Goal: Task Accomplishment & Management: Complete application form

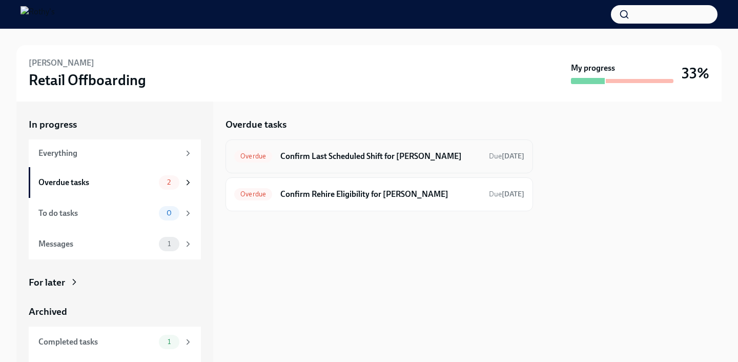
click at [360, 162] on h6 "Confirm Last Scheduled Shift for [PERSON_NAME]" at bounding box center [380, 156] width 201 height 11
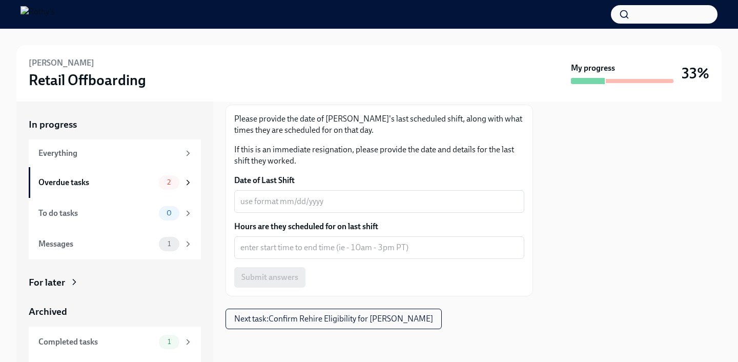
scroll to position [154, 0]
click at [303, 204] on textarea "Date of Last Shift" at bounding box center [380, 201] width 278 height 12
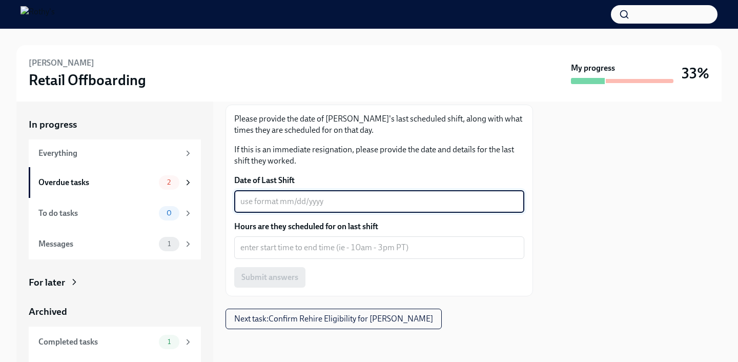
click at [342, 194] on div "x ​" at bounding box center [379, 201] width 290 height 23
type textarea "8"
type textarea "[DATE]"
click at [302, 248] on textarea "Hours are they scheduled for on last shift" at bounding box center [380, 248] width 278 height 12
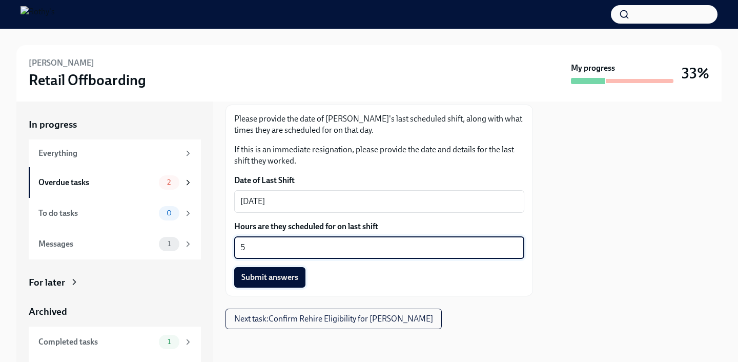
type textarea "5"
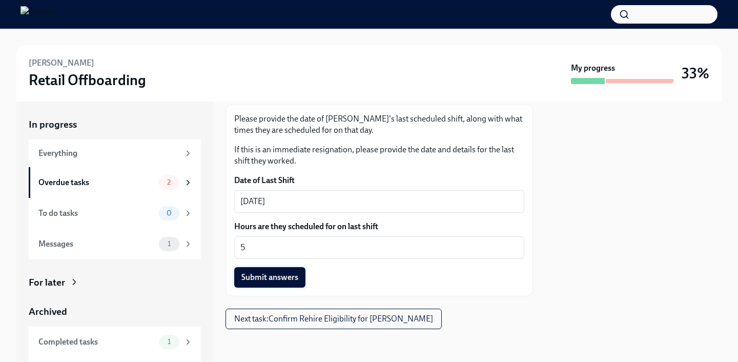
click at [270, 281] on span "Submit answers" at bounding box center [270, 277] width 57 height 10
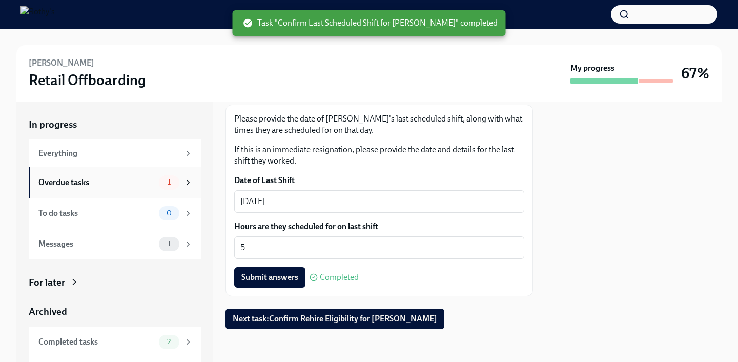
click at [117, 182] on div "Overdue tasks" at bounding box center [96, 182] width 116 height 11
